Goal: Task Accomplishment & Management: Use online tool/utility

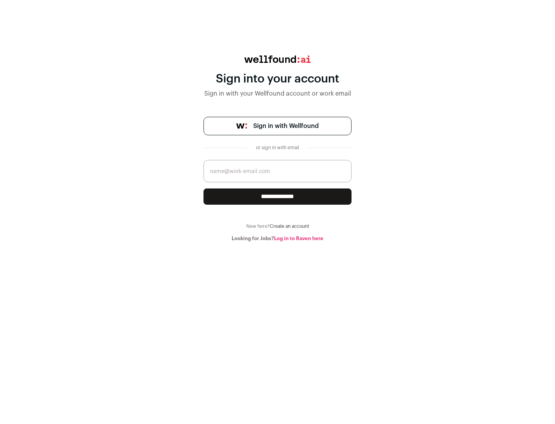
click at [286, 126] on span "Sign in with Wellfound" at bounding box center [286, 125] width 66 height 9
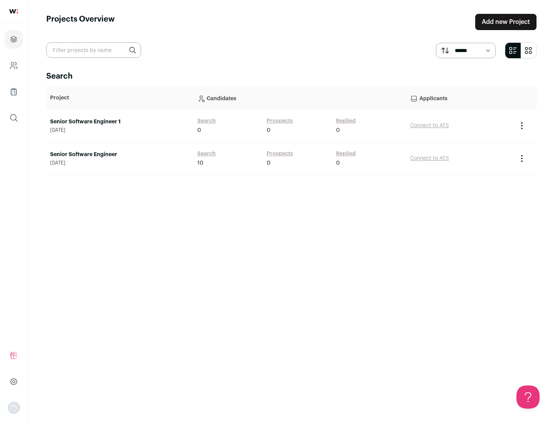
click at [120, 155] on link "Senior Software Engineer" at bounding box center [120, 155] width 140 height 8
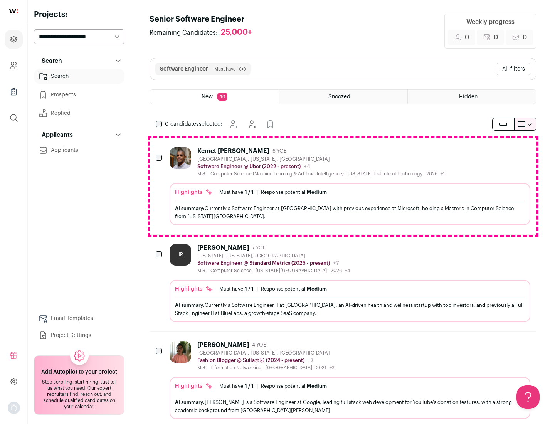
click at [343, 186] on div "Highlights Must have: 1 / 1 How many must haves have been fulfilled? | Response…" at bounding box center [350, 204] width 361 height 42
